Goal: Information Seeking & Learning: Learn about a topic

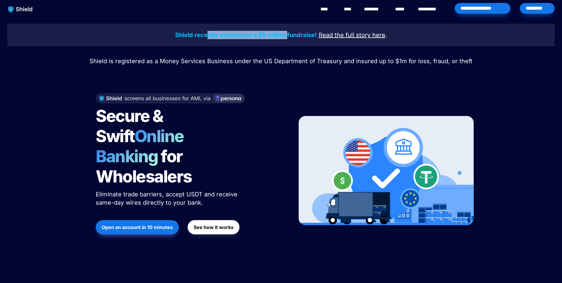
drag, startPoint x: 211, startPoint y: 34, endPoint x: 288, endPoint y: 30, distance: 77.7
click at [288, 30] on p "Shield recently announced a $5 million fundraise! Read the full story here ." at bounding box center [281, 35] width 532 height 11
drag, startPoint x: 291, startPoint y: 34, endPoint x: 308, endPoint y: 33, distance: 17.0
click at [308, 33] on strong "Shield recently announced a $5 million fundraise!" at bounding box center [246, 34] width 142 height 7
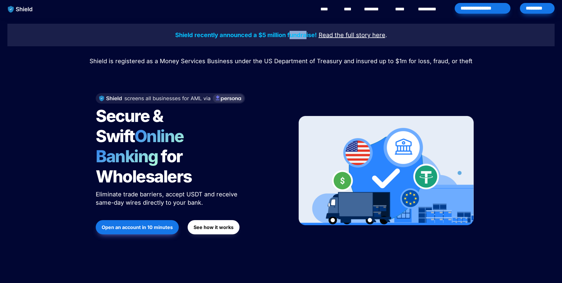
click at [308, 33] on strong "Shield recently announced a $5 million fundraise!" at bounding box center [246, 34] width 142 height 7
click at [375, 9] on link "********" at bounding box center [374, 9] width 21 height 7
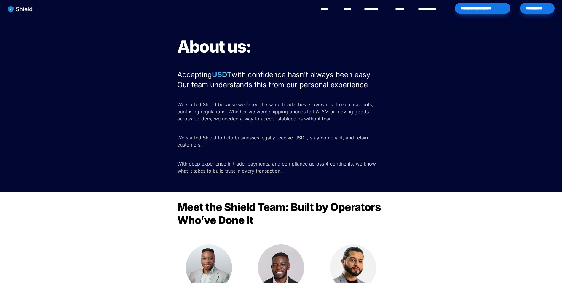
drag, startPoint x: 236, startPoint y: 75, endPoint x: 378, endPoint y: 87, distance: 143.4
click at [378, 87] on p "Accepting USDT with confidence hasn't always been easy. Our team understands th…" at bounding box center [280, 79] width 207 height 22
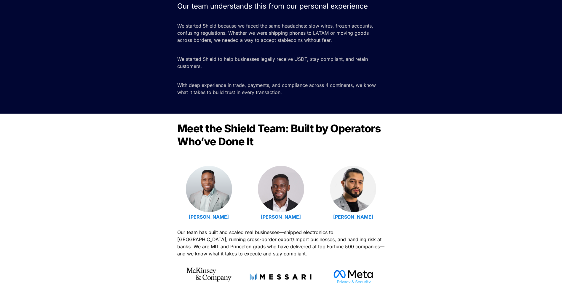
scroll to position [89, 0]
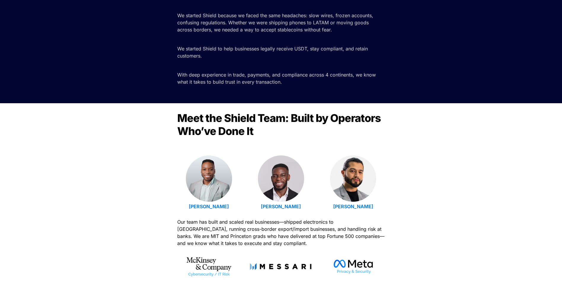
drag, startPoint x: 186, startPoint y: 207, endPoint x: 240, endPoint y: 204, distance: 54.6
click at [240, 204] on p "Emmanuel Udotong" at bounding box center [208, 205] width 63 height 9
copy strong "Emmanuel Udotong"
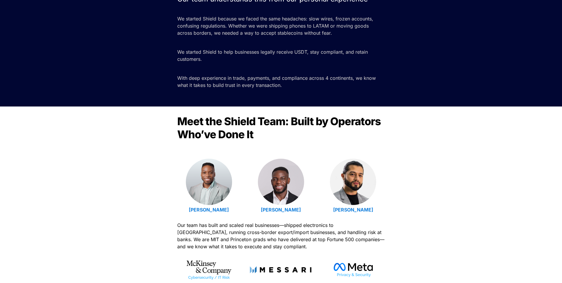
scroll to position [0, 0]
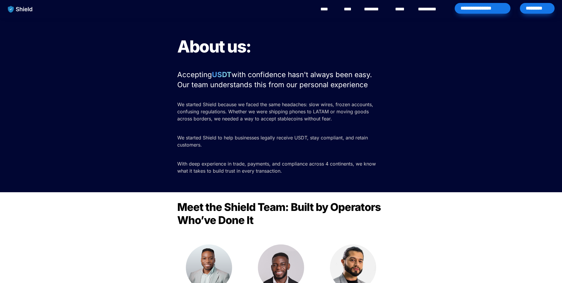
click at [428, 10] on link "**********" at bounding box center [431, 9] width 27 height 7
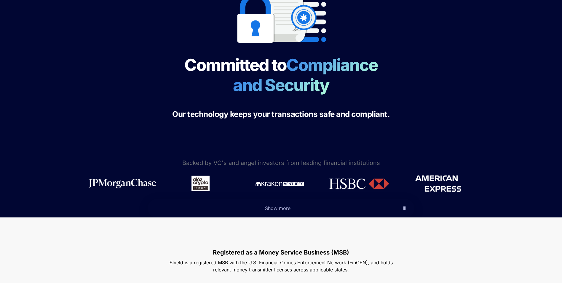
scroll to position [89, 0]
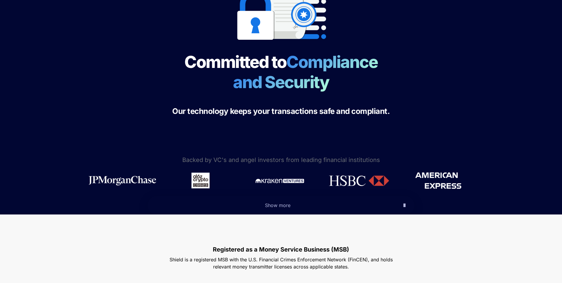
click at [279, 204] on span "Show more" at bounding box center [277, 205] width 25 height 6
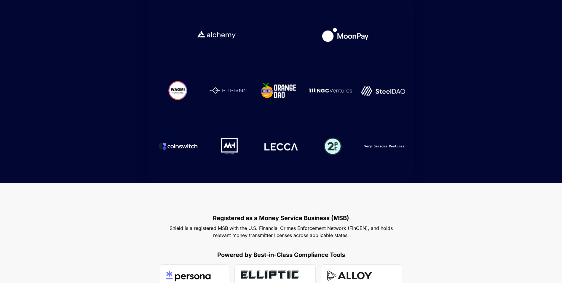
scroll to position [356, 0]
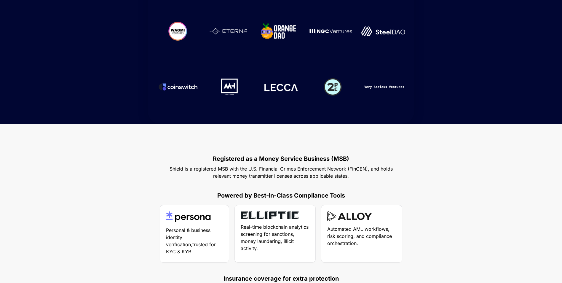
drag, startPoint x: 187, startPoint y: 169, endPoint x: 360, endPoint y: 175, distance: 173.2
click at [360, 175] on p "Shield is a registered MSB with the U.S. Financial Crimes Enforcement Network (…" at bounding box center [280, 172] width 237 height 17
drag, startPoint x: 214, startPoint y: 177, endPoint x: 363, endPoint y: 177, distance: 149.0
click at [363, 177] on p "Shield is a registered MSB with the U.S. Financial Crimes Enforcement Network (…" at bounding box center [280, 172] width 237 height 17
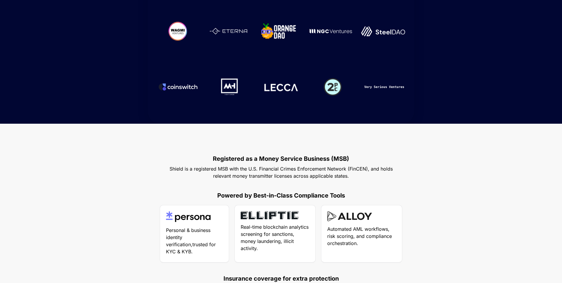
click at [363, 177] on p "Shield is a registered MSB with the U.S. Financial Crimes Enforcement Network (…" at bounding box center [280, 172] width 237 height 17
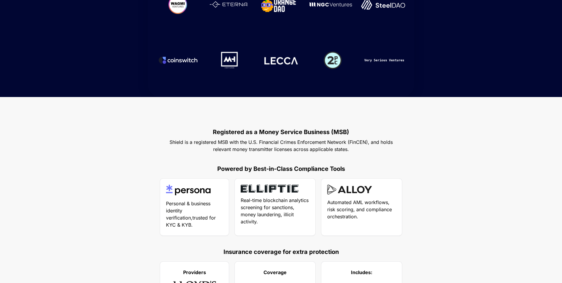
scroll to position [415, 0]
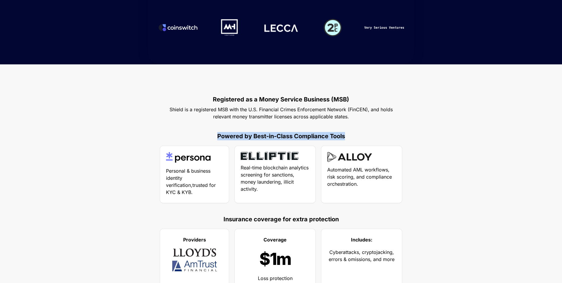
drag, startPoint x: 213, startPoint y: 135, endPoint x: 365, endPoint y: 135, distance: 151.4
click at [365, 135] on p "Powered by Best-in-Class Compliance Tools" at bounding box center [280, 136] width 237 height 11
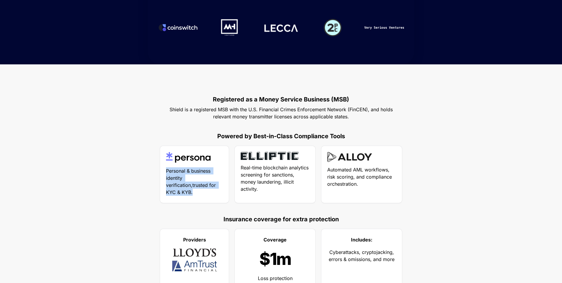
drag, startPoint x: 183, startPoint y: 171, endPoint x: 214, endPoint y: 196, distance: 39.2
click at [214, 196] on div "Personal & business identity verification,trusted for KYC & KYB." at bounding box center [194, 174] width 69 height 57
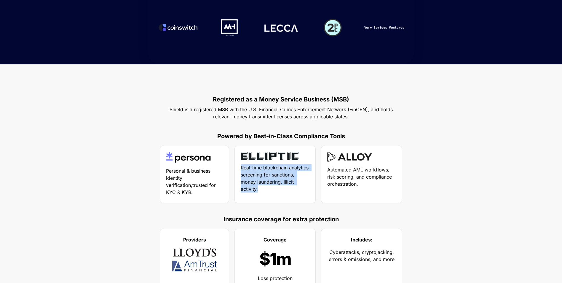
drag, startPoint x: 214, startPoint y: 196, endPoint x: 290, endPoint y: 199, distance: 76.2
click at [290, 199] on div "Real-time blockchain analytics screening for sanctions, money laundering, illic…" at bounding box center [275, 174] width 81 height 57
drag, startPoint x: 290, startPoint y: 199, endPoint x: 286, endPoint y: 195, distance: 5.9
click at [286, 195] on div "Real-time blockchain analytics screening for sanctions, money laundering, illic…" at bounding box center [275, 174] width 81 height 57
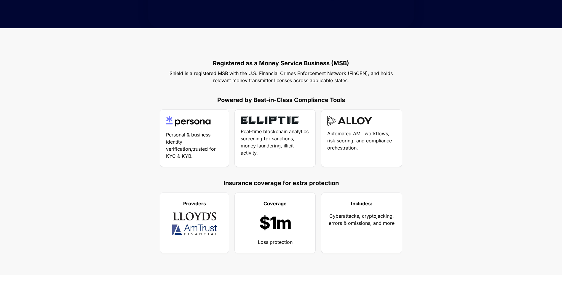
scroll to position [533, 0]
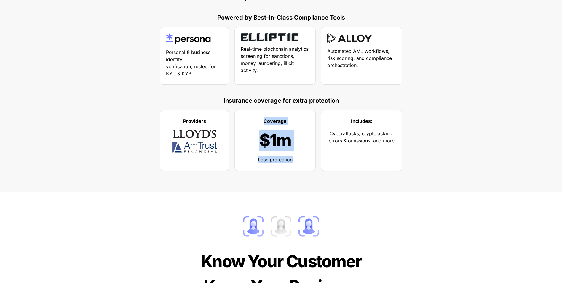
drag, startPoint x: 253, startPoint y: 123, endPoint x: 297, endPoint y: 161, distance: 58.4
click at [297, 161] on div "Coverage $1m Loss protection" at bounding box center [275, 140] width 81 height 60
click at [297, 161] on p "Loss protection" at bounding box center [275, 159] width 69 height 9
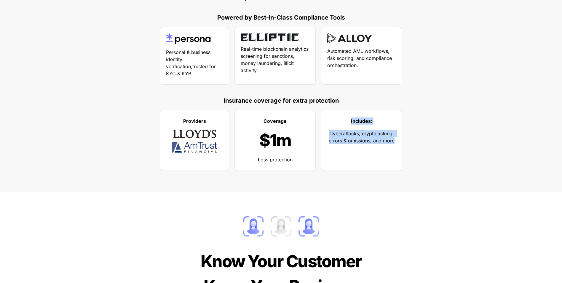
drag, startPoint x: 338, startPoint y: 117, endPoint x: 394, endPoint y: 144, distance: 62.0
click at [394, 144] on div "Includes: Cyberattacks, cryptojacking, errors & omissions, and more" at bounding box center [361, 140] width 81 height 60
click at [394, 144] on p "Cyberattacks, cryptojacking, errors & omissions, and more" at bounding box center [361, 137] width 69 height 17
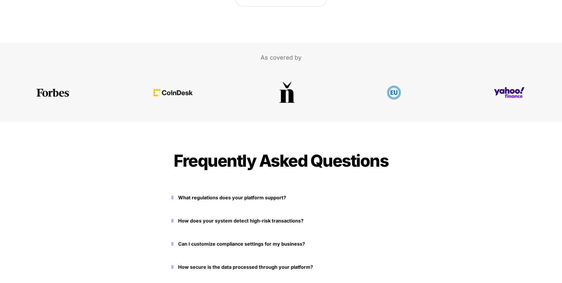
scroll to position [1422, 0]
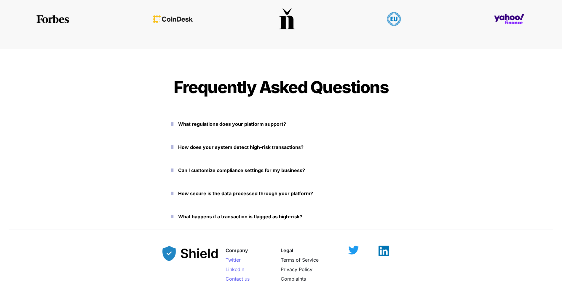
click at [231, 124] on strong "What regulations does your platform support?" at bounding box center [232, 124] width 108 height 6
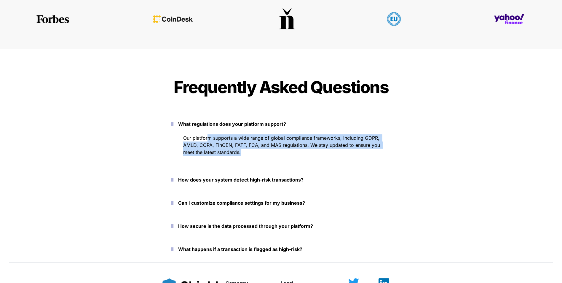
drag, startPoint x: 223, startPoint y: 137, endPoint x: 383, endPoint y: 150, distance: 160.8
click at [383, 150] on p "Our platform supports a wide range of global compliance frameworks, including G…" at bounding box center [286, 145] width 207 height 24
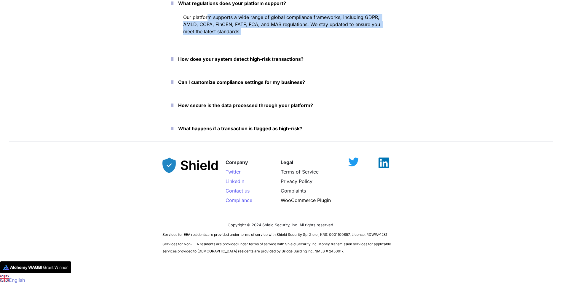
scroll to position [1543, 0]
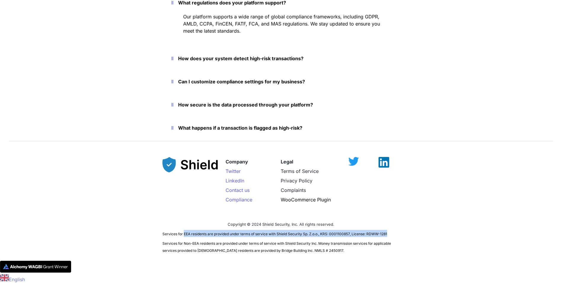
drag, startPoint x: 183, startPoint y: 234, endPoint x: 390, endPoint y: 232, distance: 206.8
click at [390, 232] on p "Services for EEA residents are provided under terms of service with Shield Secu…" at bounding box center [280, 232] width 237 height 9
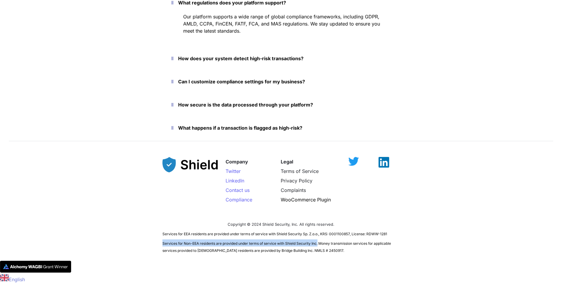
drag, startPoint x: 163, startPoint y: 244, endPoint x: 319, endPoint y: 243, distance: 155.9
click at [319, 243] on span "Services for Non-EEA residents are provided under terms of service with Shield …" at bounding box center [276, 247] width 229 height 12
drag, startPoint x: 319, startPoint y: 243, endPoint x: 306, endPoint y: 259, distance: 20.2
click at [311, 259] on div "Company Twitter LinkedIn Contact us Compliance Legal Terms of Service Privacy P…" at bounding box center [281, 203] width 562 height 116
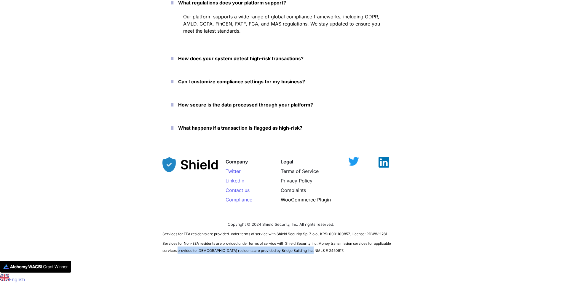
drag, startPoint x: 178, startPoint y: 251, endPoint x: 310, endPoint y: 250, distance: 132.2
click at [310, 250] on span "Services for Non-EEA residents are provided under terms of service with Shield …" at bounding box center [276, 247] width 229 height 12
drag, startPoint x: 310, startPoint y: 250, endPoint x: 316, endPoint y: 249, distance: 5.9
click at [316, 249] on p "Services for Non-EEA residents are provided under terms of service with Shield …" at bounding box center [280, 246] width 237 height 17
drag, startPoint x: 249, startPoint y: 250, endPoint x: 260, endPoint y: 250, distance: 11.9
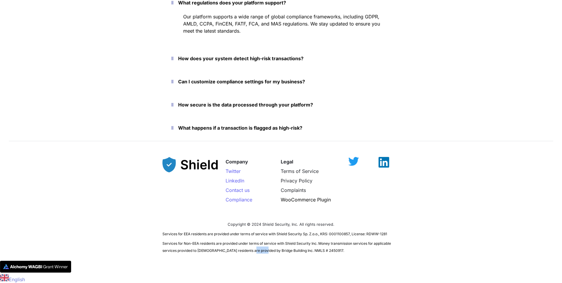
click at [260, 250] on span "Services for Non-EEA residents are provided under terms of service with Shield …" at bounding box center [276, 247] width 229 height 12
drag, startPoint x: 260, startPoint y: 250, endPoint x: 247, endPoint y: 249, distance: 13.9
click at [247, 249] on span "Services for Non-EEA residents are provided under terms of service with Shield …" at bounding box center [276, 247] width 229 height 12
click at [248, 250] on span "Services for Non-EEA residents are provided under terms of service with Shield …" at bounding box center [276, 247] width 229 height 12
drag, startPoint x: 248, startPoint y: 250, endPoint x: 277, endPoint y: 251, distance: 29.3
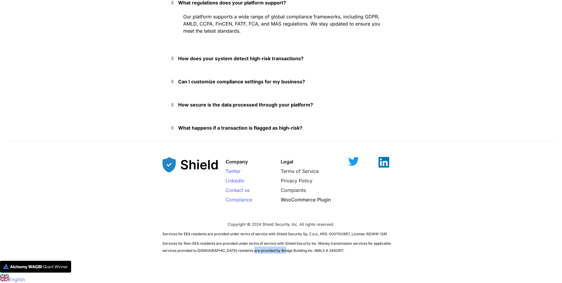
click at [277, 251] on span "Services for Non-EEA residents are provided under terms of service with Shield …" at bounding box center [276, 247] width 229 height 12
copy span "Bridge Building Inc"
